Goal: Information Seeking & Learning: Learn about a topic

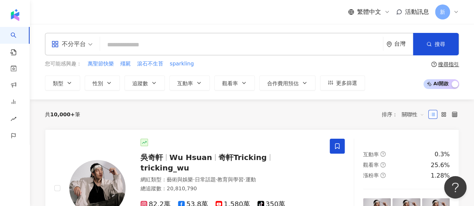
click at [339, 47] on input "search" at bounding box center [241, 45] width 277 height 14
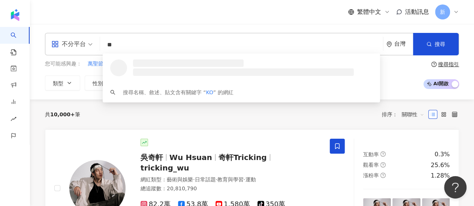
type input "*"
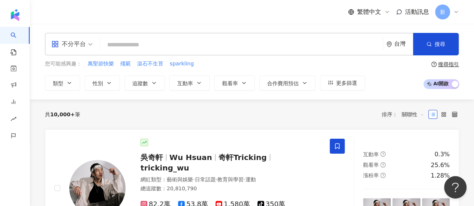
click at [90, 41] on span "不分平台" at bounding box center [71, 44] width 41 height 12
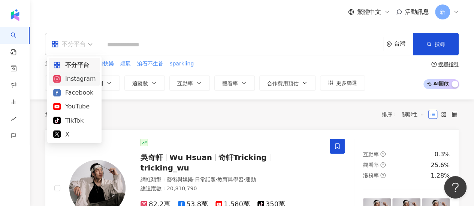
click at [86, 76] on div "Instagram" at bounding box center [74, 78] width 42 height 9
